Goal: Communication & Community: Answer question/provide support

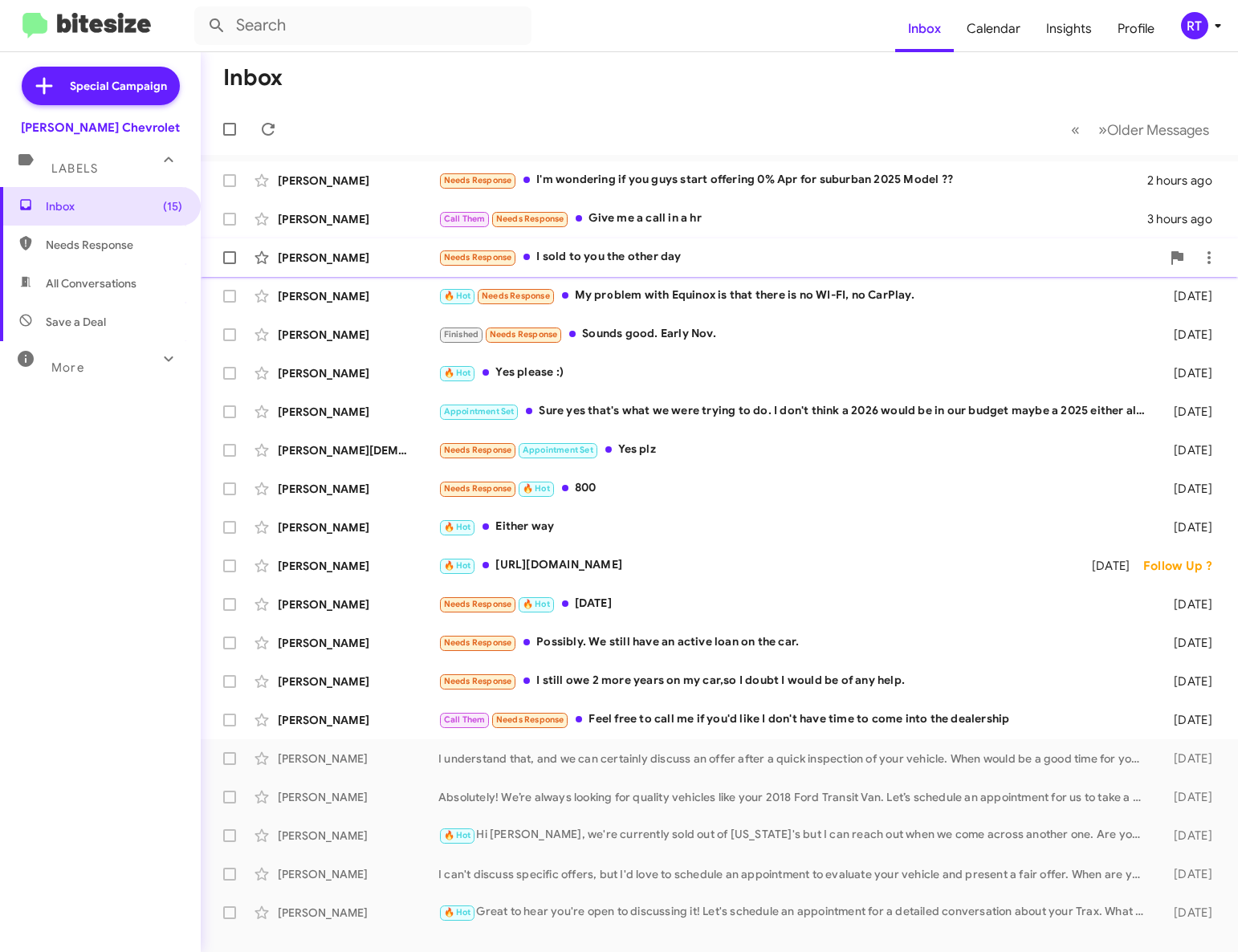
click at [592, 260] on div "Needs Response I sold to you the other day" at bounding box center [800, 257] width 722 height 19
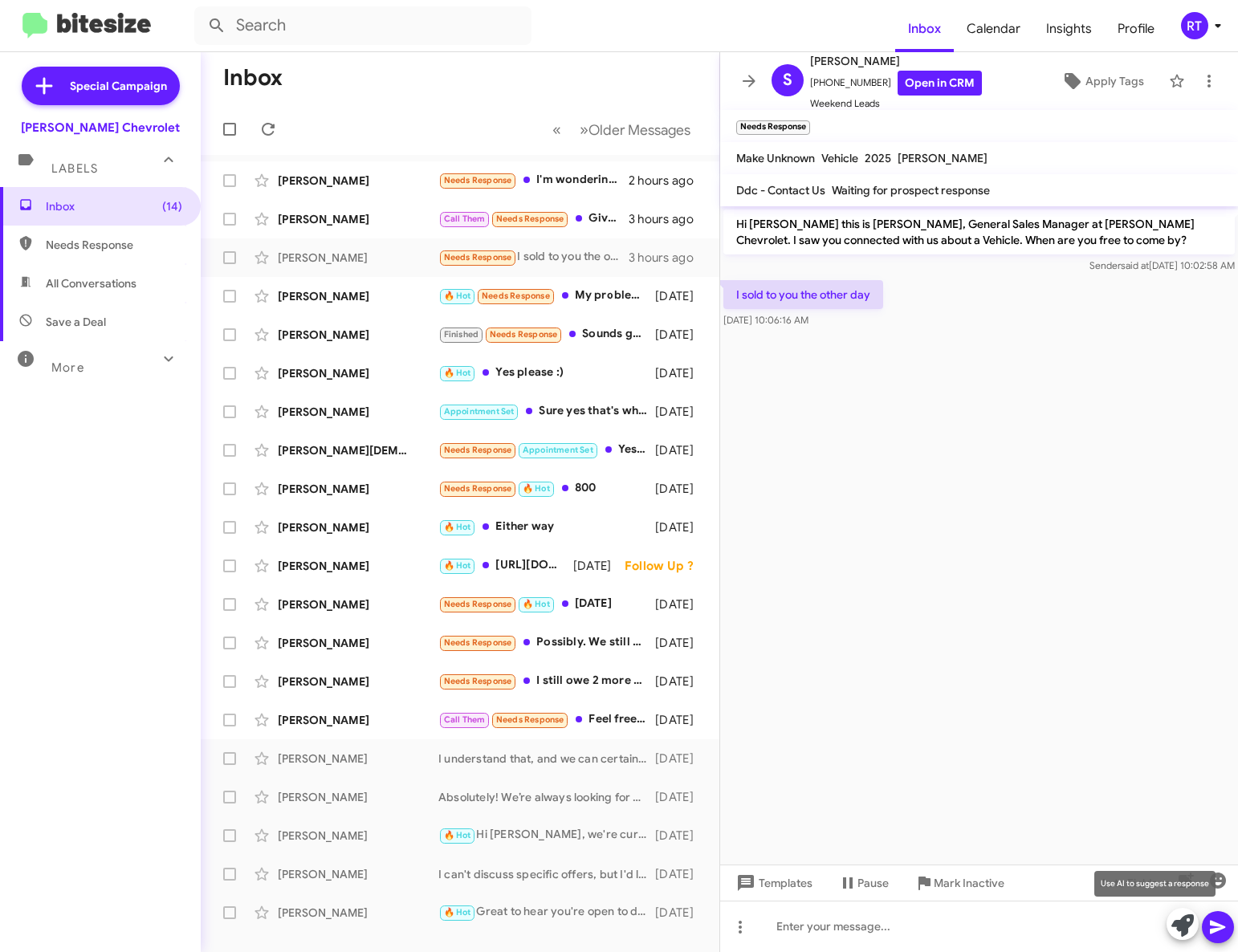
click at [1172, 924] on icon at bounding box center [1182, 925] width 22 height 22
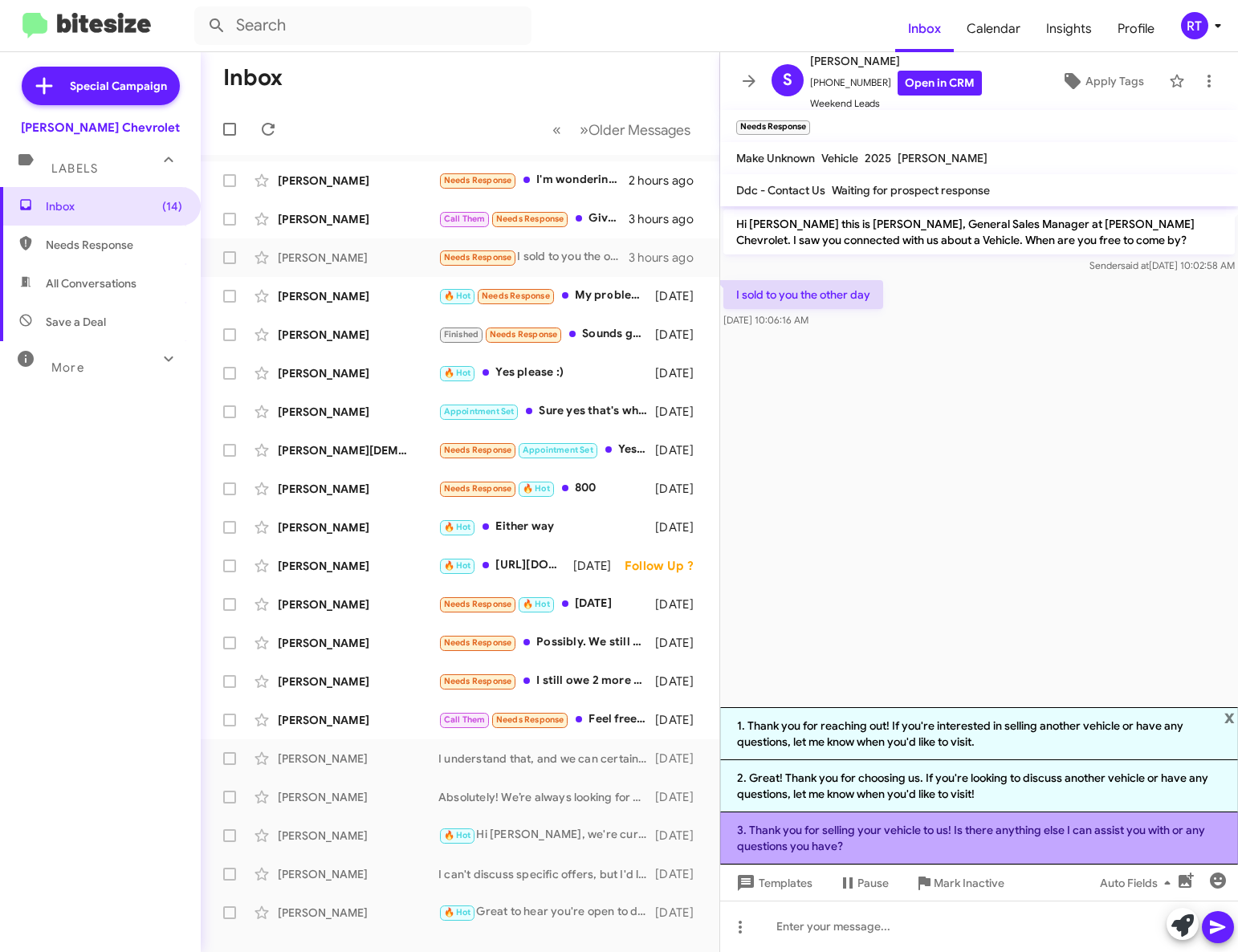
click at [995, 845] on li "3. Thank you for selling your vehicle to us! Is there anything else I can assis…" at bounding box center [978, 838] width 517 height 52
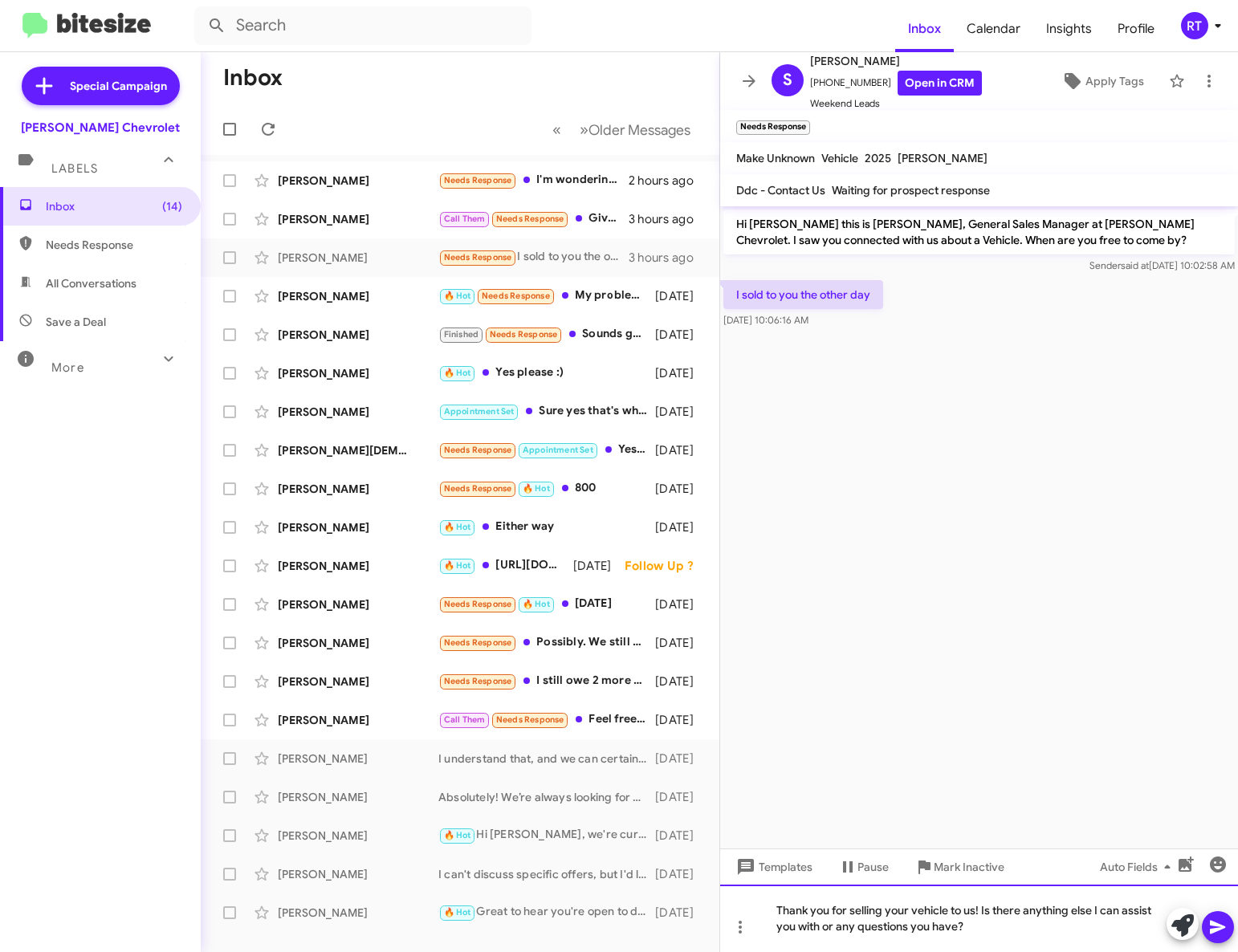
click at [967, 925] on div "Thank you for selling your vehicle to us! Is there anything else I can assist y…" at bounding box center [978, 918] width 517 height 68
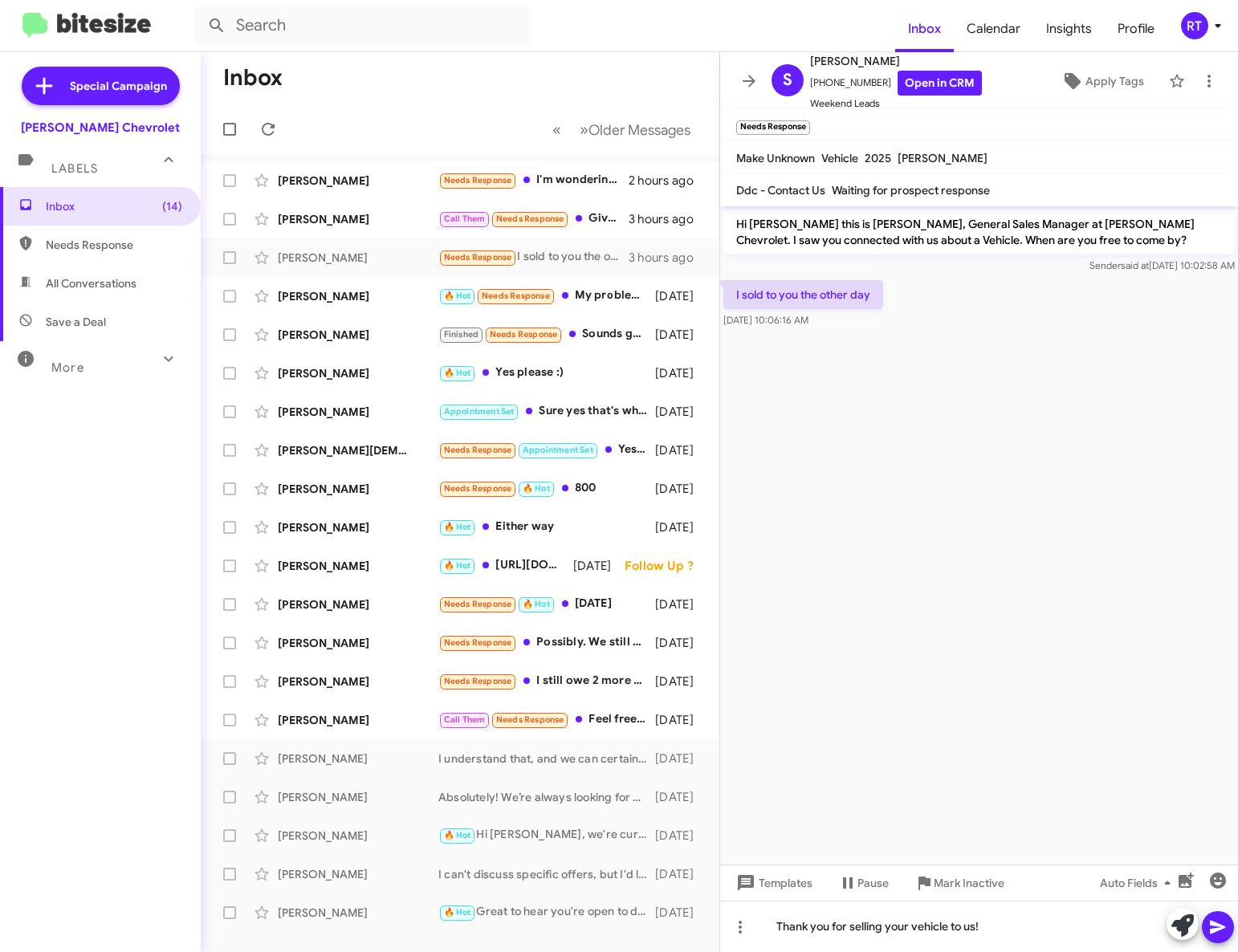
click at [1215, 927] on icon at bounding box center [1217, 926] width 19 height 19
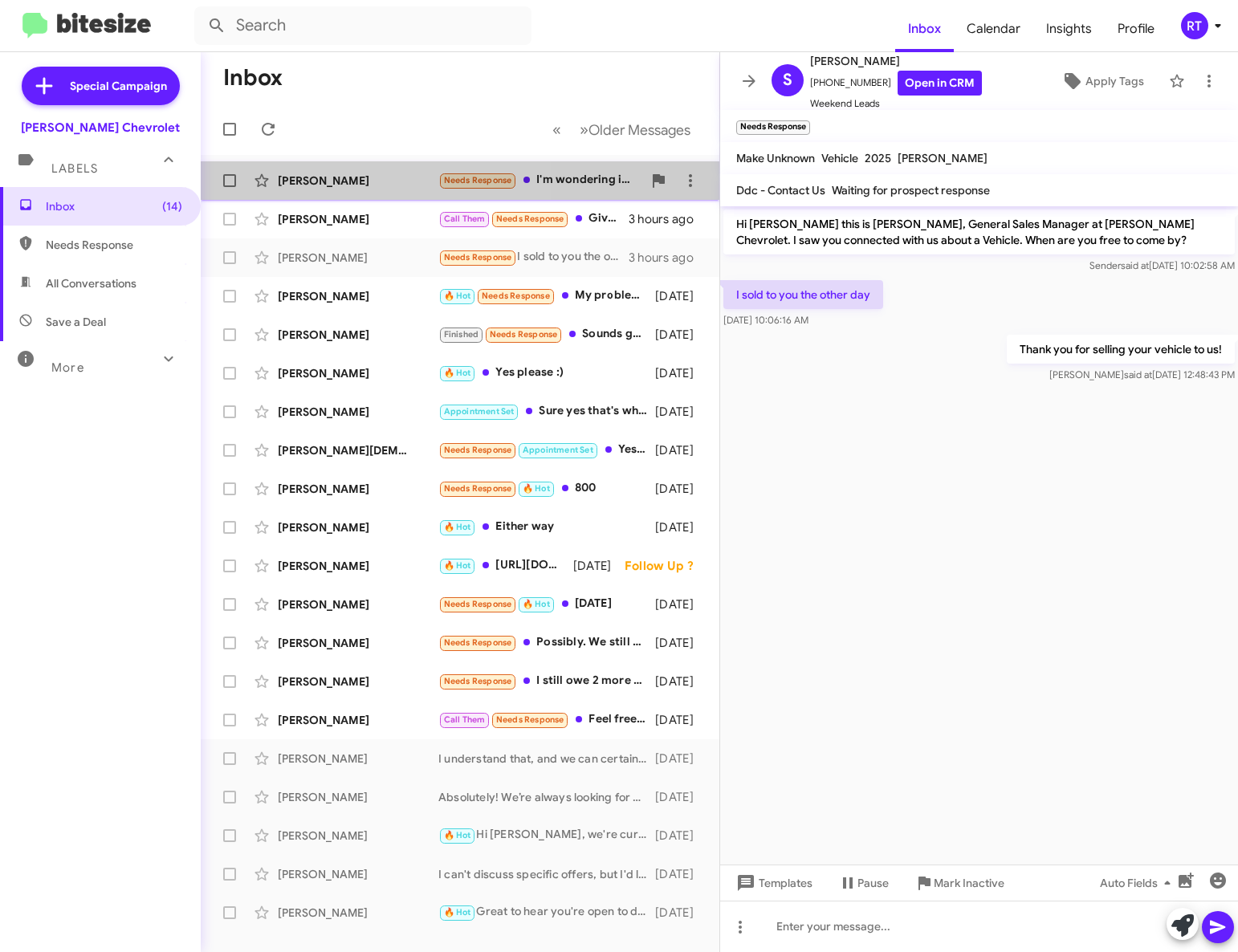
click at [329, 185] on div "[PERSON_NAME]" at bounding box center [358, 180] width 160 height 16
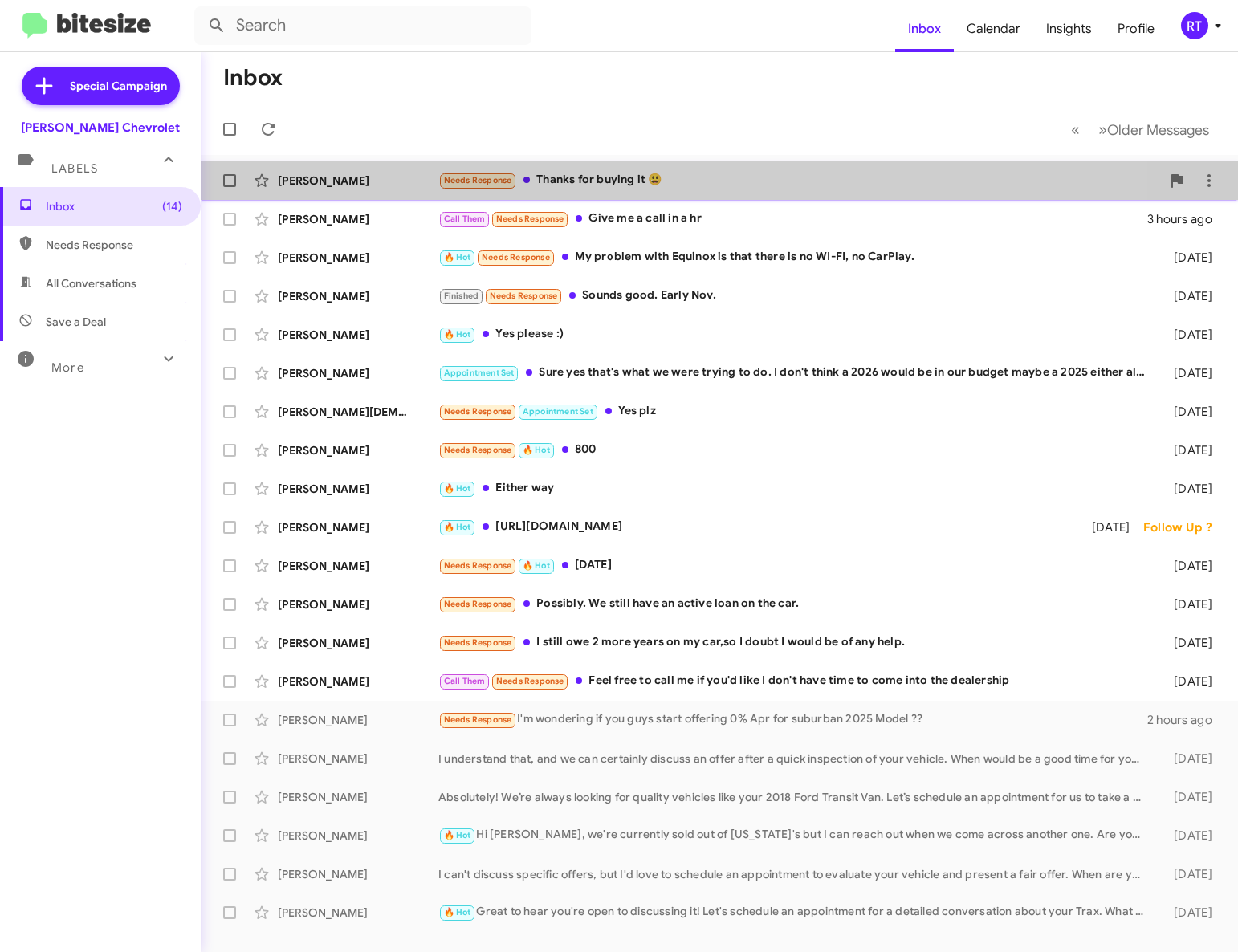
click at [580, 177] on div "Needs Response Thanks for buying it 😃" at bounding box center [800, 180] width 722 height 19
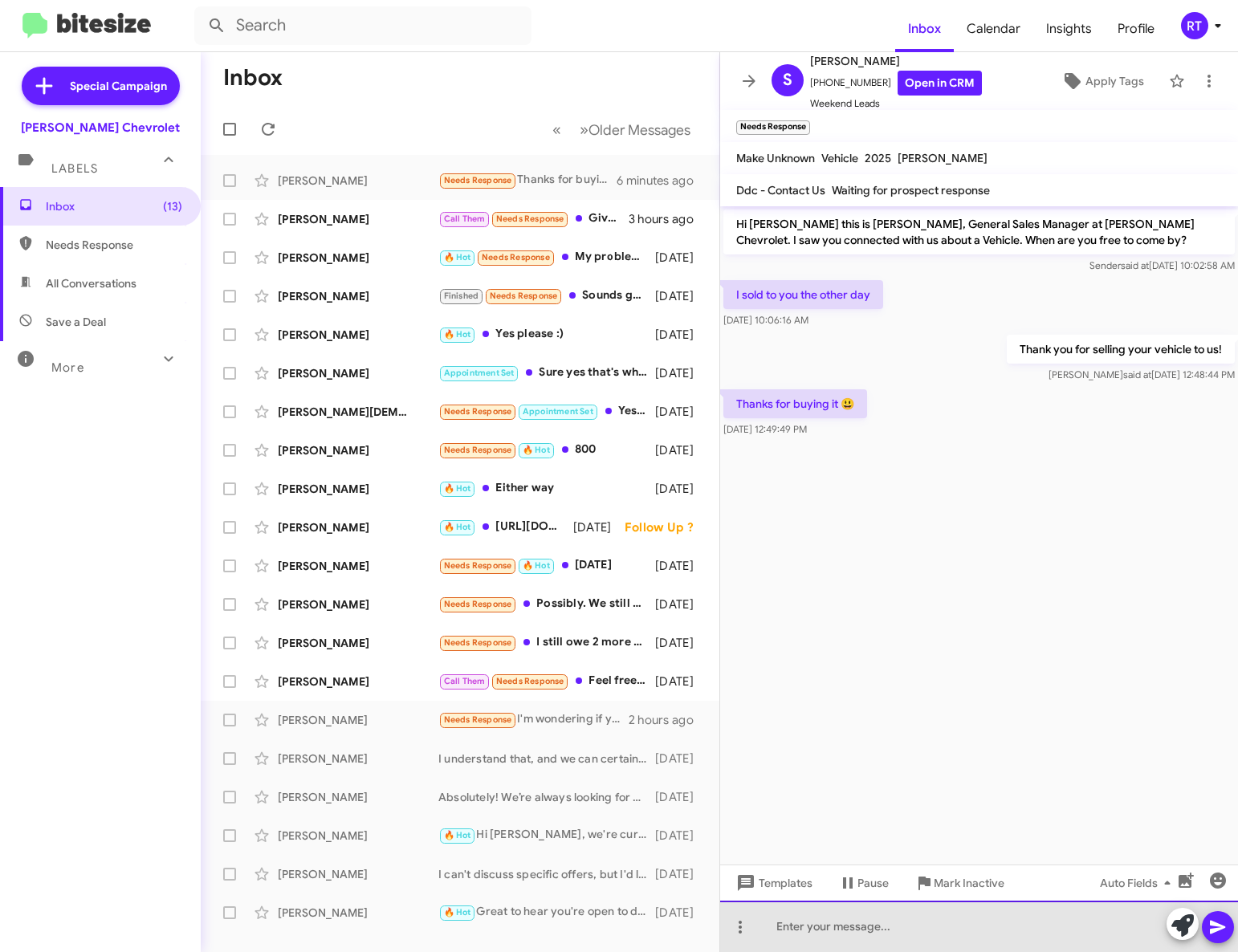
click at [879, 934] on div at bounding box center [978, 926] width 517 height 51
